Goal: Obtain resource: Obtain resource

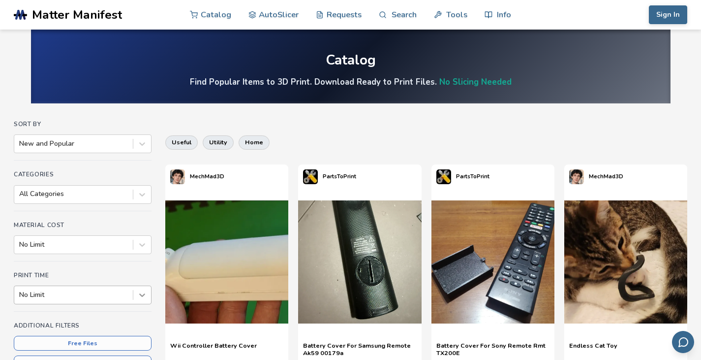
click at [141, 293] on div "No Limit" at bounding box center [83, 295] width 138 height 19
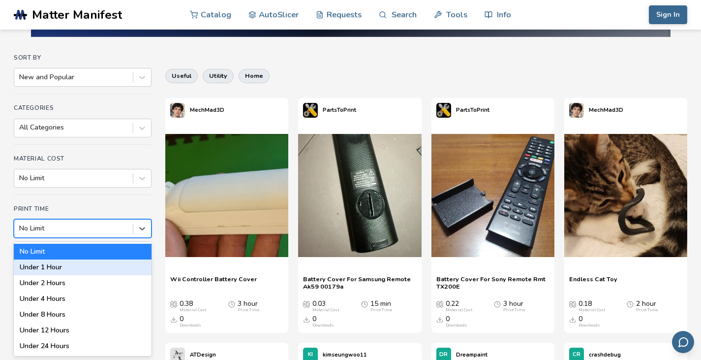
click at [73, 269] on div "Under 1 Hour" at bounding box center [83, 267] width 138 height 16
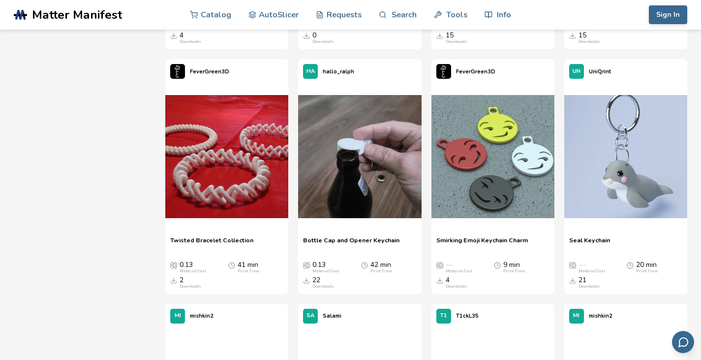
scroll to position [854, 0]
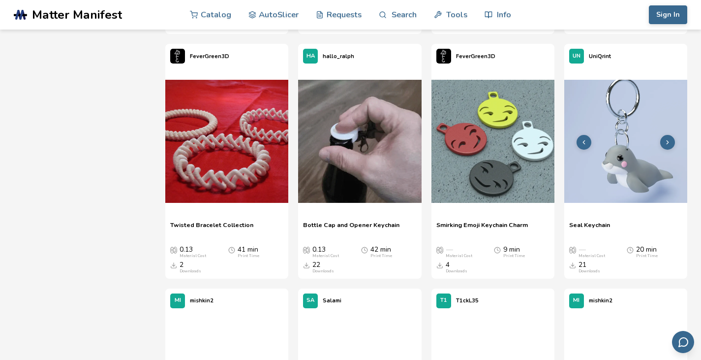
click at [625, 177] on img at bounding box center [626, 141] width 123 height 123
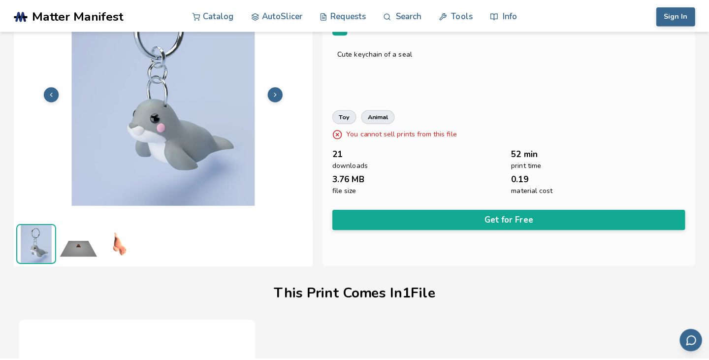
scroll to position [31, 0]
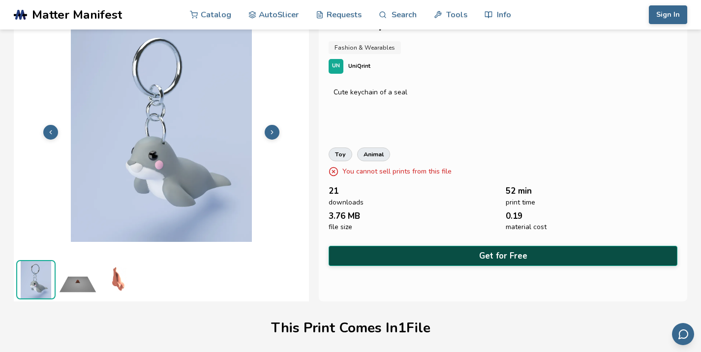
click at [506, 261] on button "Get for Free" at bounding box center [503, 256] width 349 height 20
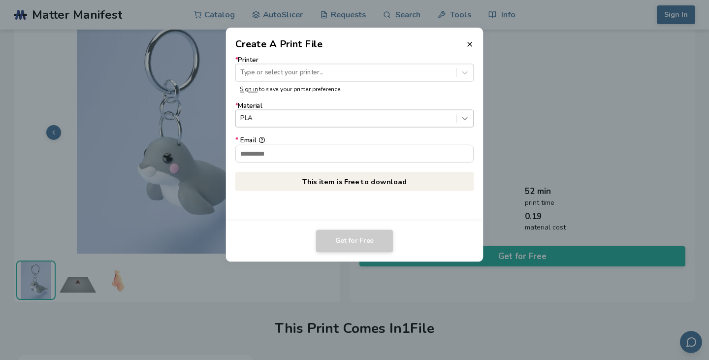
click at [464, 118] on icon at bounding box center [464, 118] width 9 height 9
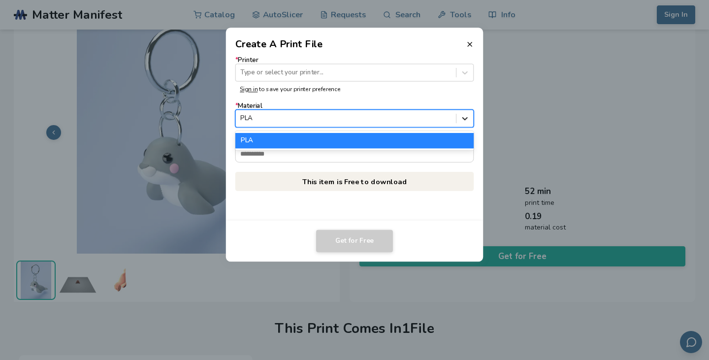
click at [464, 118] on icon at bounding box center [464, 118] width 9 height 9
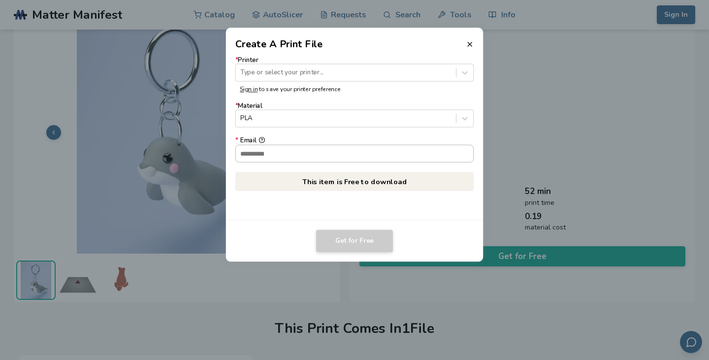
click at [303, 157] on input "* Email" at bounding box center [355, 153] width 238 height 17
type input "**********"
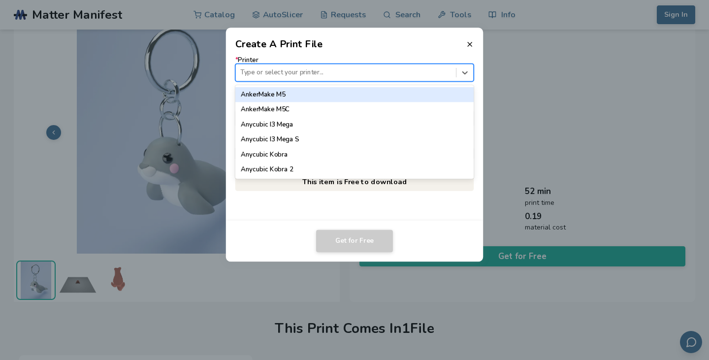
click at [329, 71] on div at bounding box center [345, 72] width 211 height 9
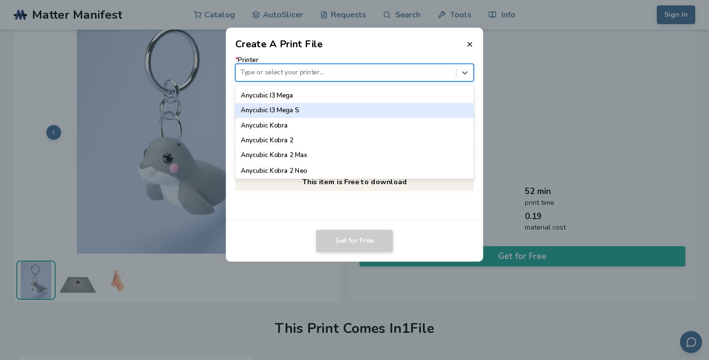
click at [648, 80] on dialog "Create A Print File * Printer 64 results available. Use Up and Down to choose o…" at bounding box center [354, 180] width 673 height 342
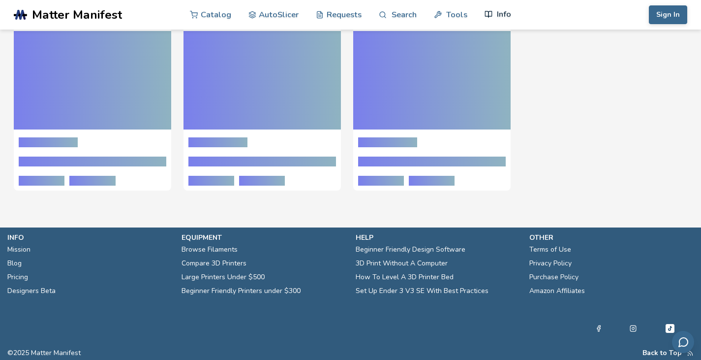
scroll to position [66, 0]
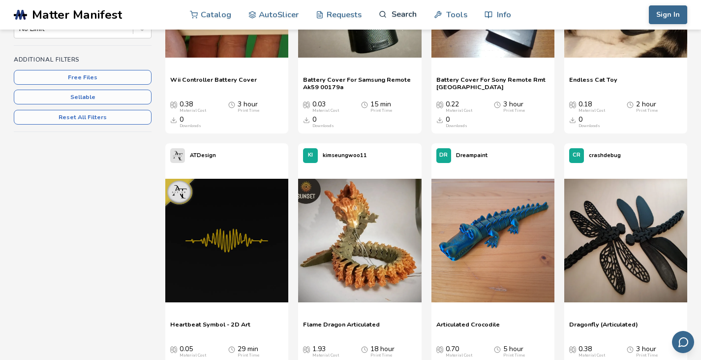
scroll to position [263, 0]
